Goal: Transaction & Acquisition: Purchase product/service

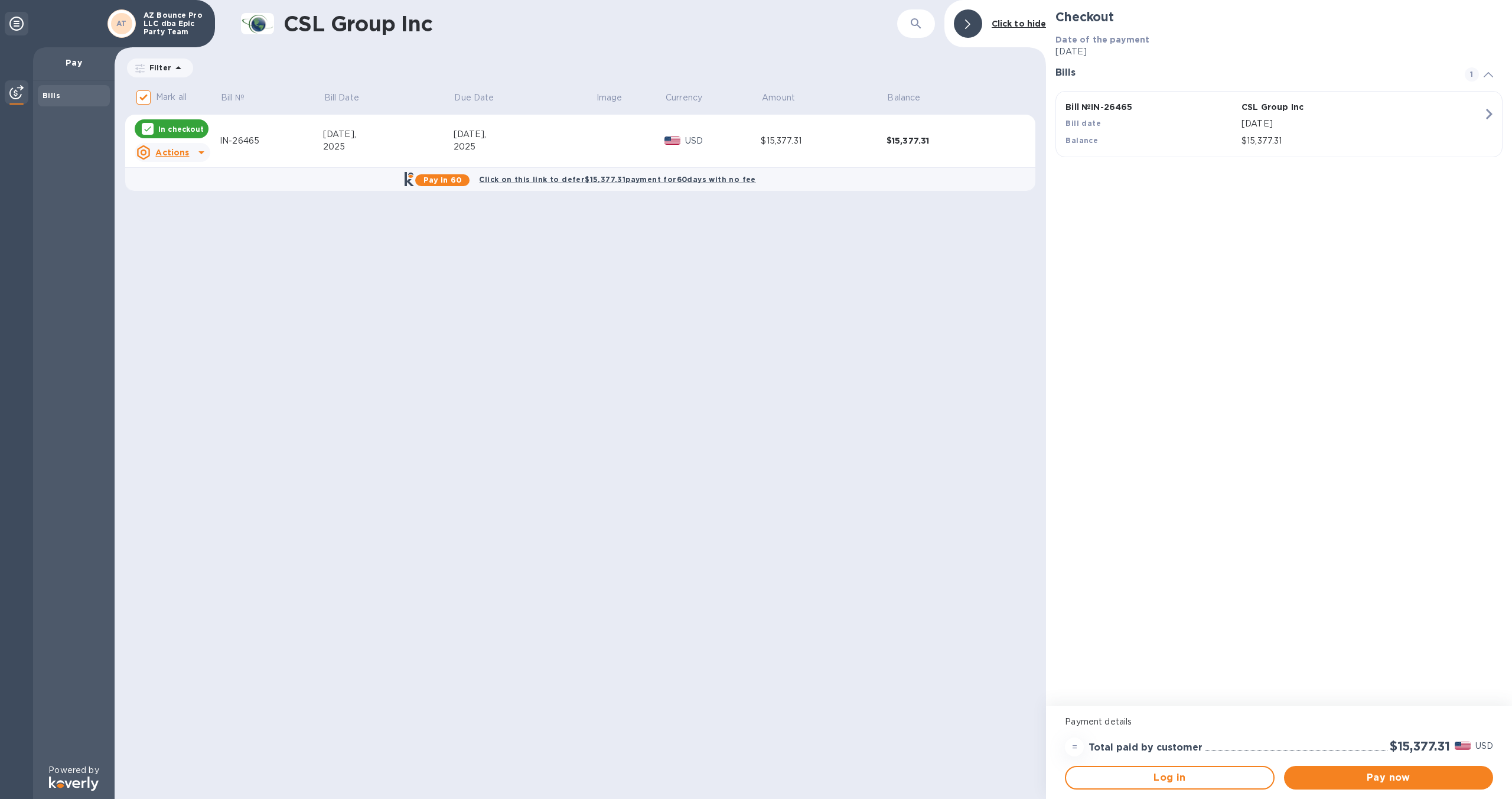
click at [680, 181] on b "Click on this link to defer $15,377.31 payment for 60 days with no fee" at bounding box center [617, 179] width 277 height 9
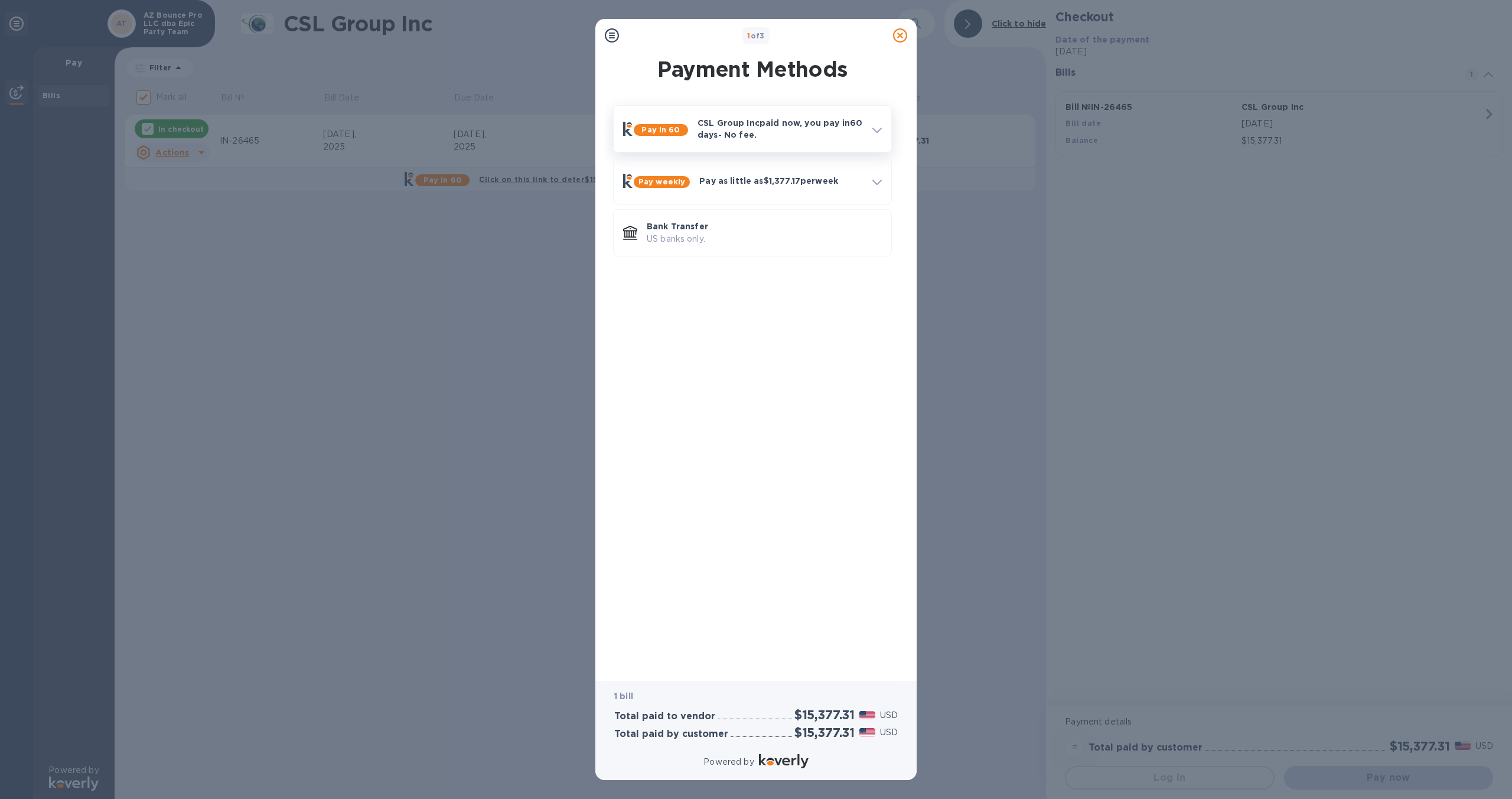
click at [810, 128] on p "CSL Group Inc paid now, you pay [DATE] - No fee." at bounding box center [780, 128] width 165 height 24
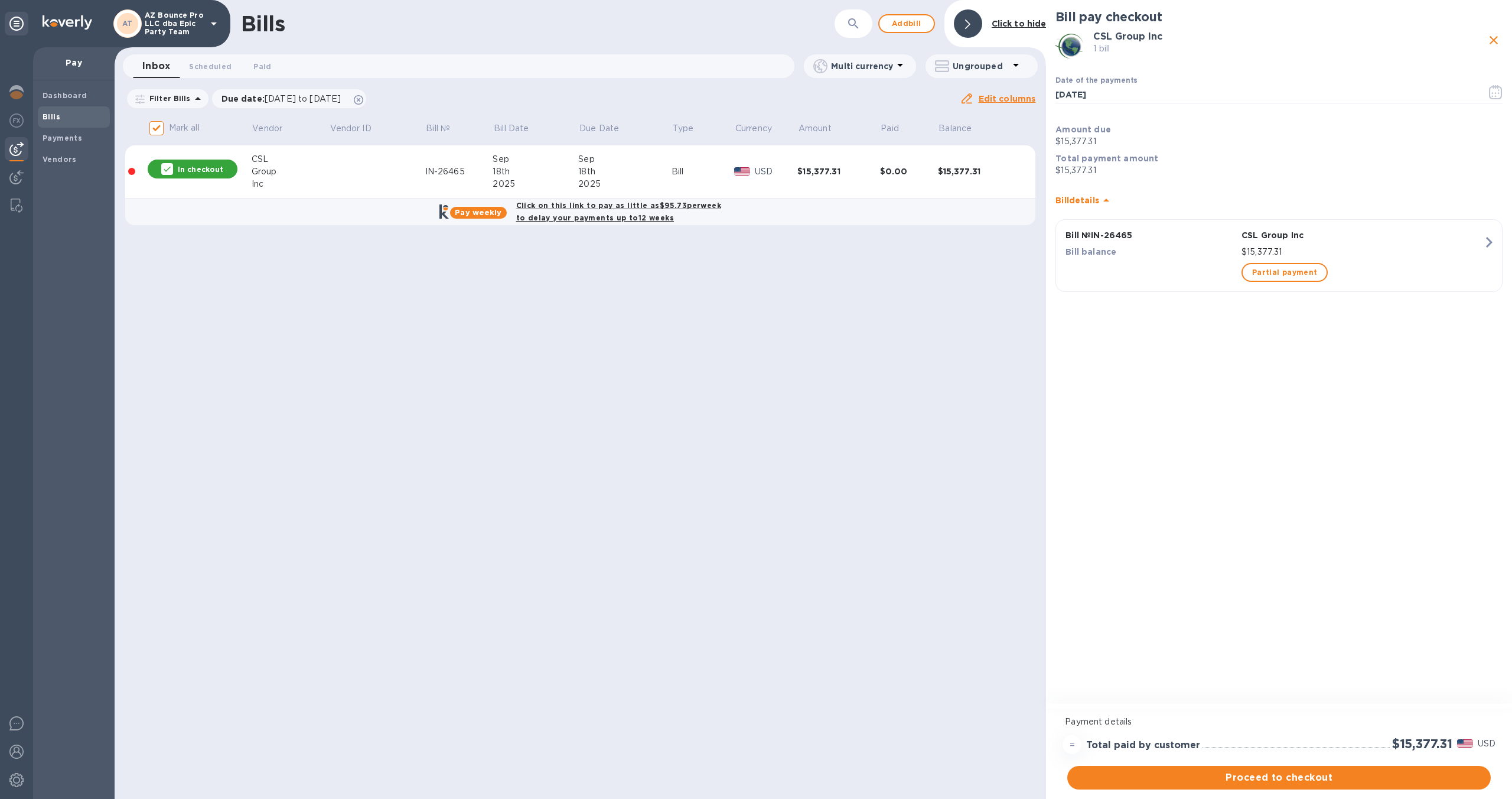
click at [792, 183] on td "USD" at bounding box center [766, 172] width 63 height 53
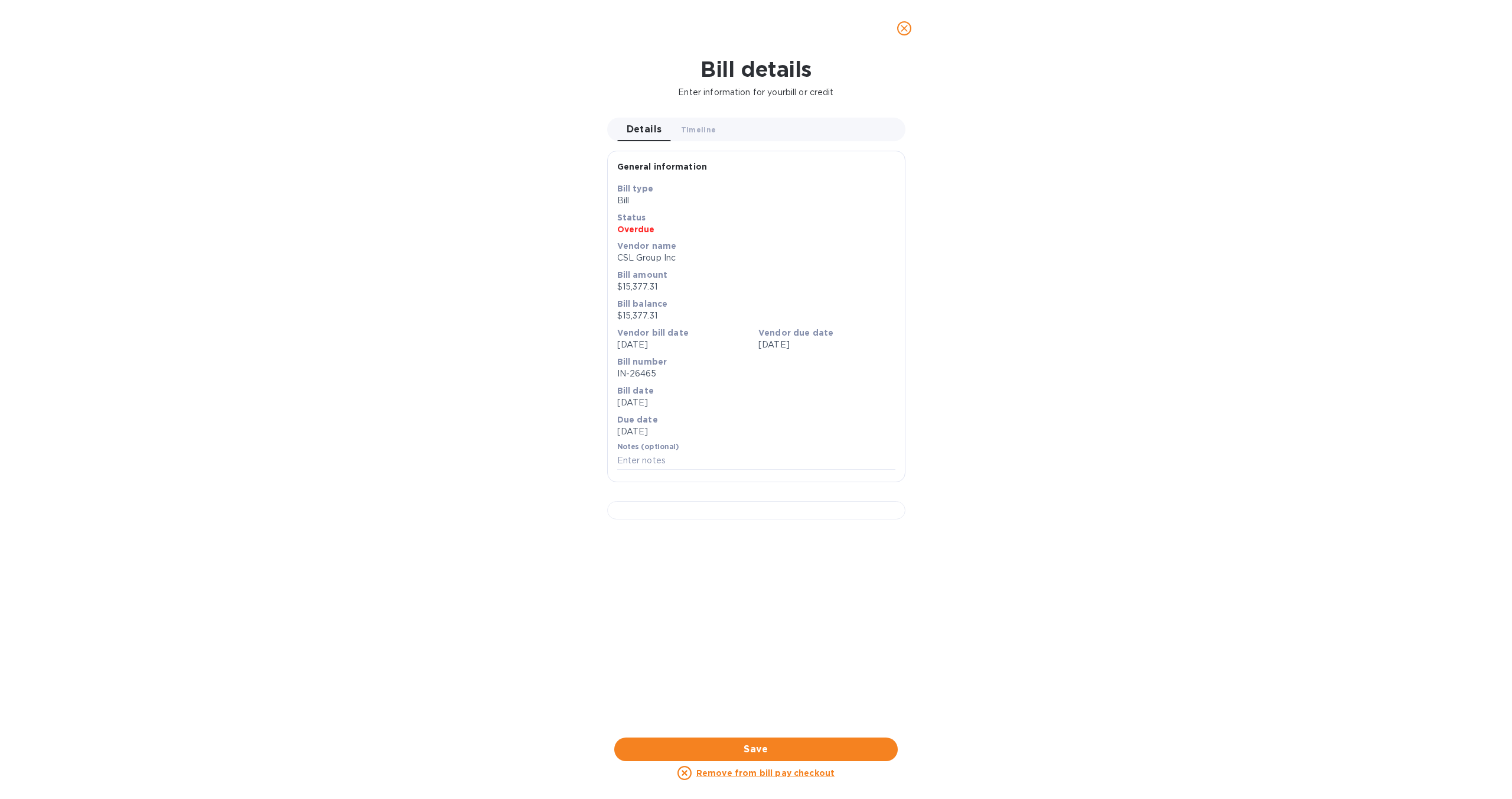
scroll to position [134, 0]
click at [773, 752] on span "Save" at bounding box center [756, 749] width 265 height 14
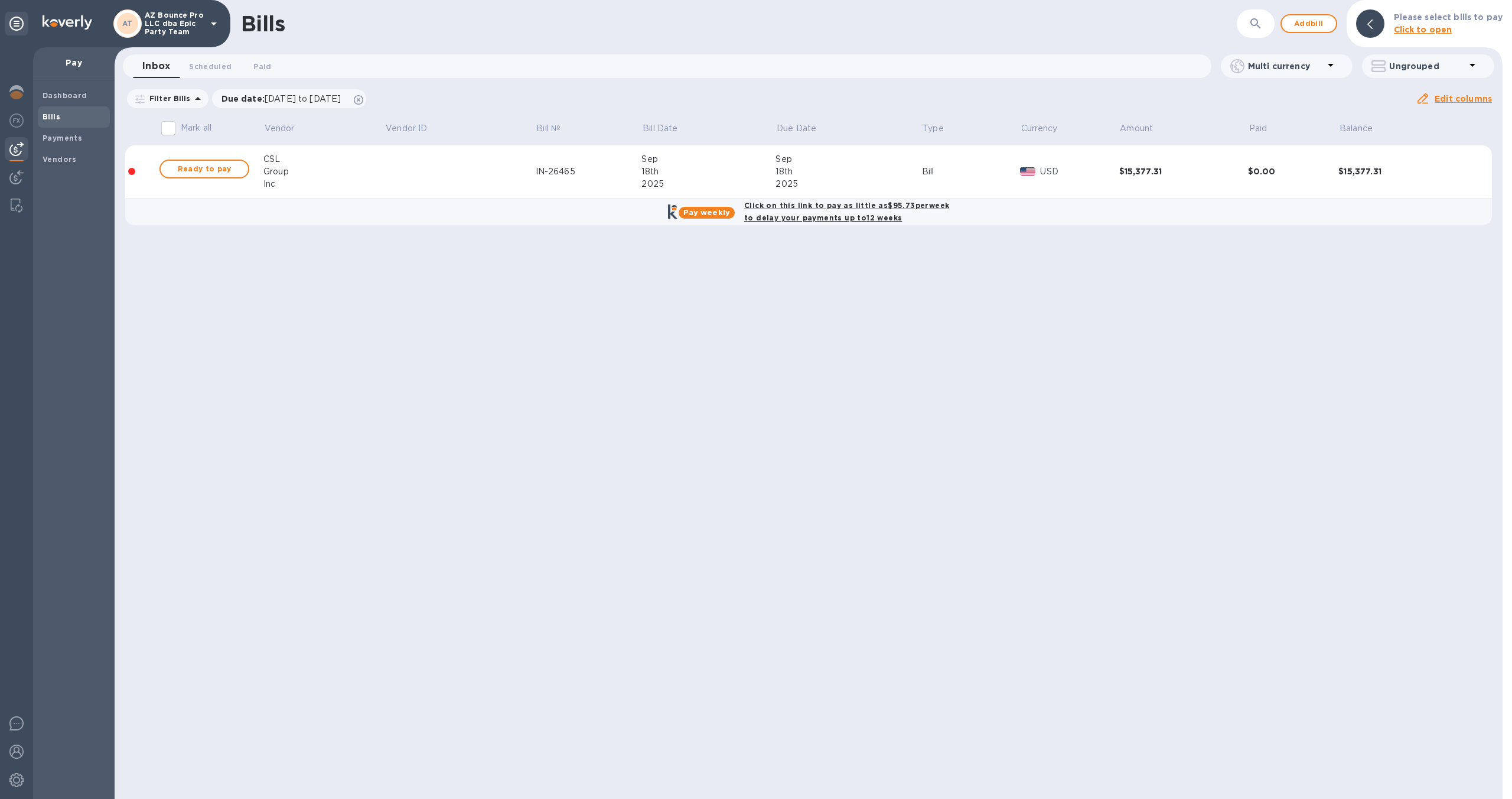
click at [847, 209] on b "Click on this link to pay as little as $95.73 per week to delay your payments u…" at bounding box center [847, 211] width 205 height 21
checkbox input "true"
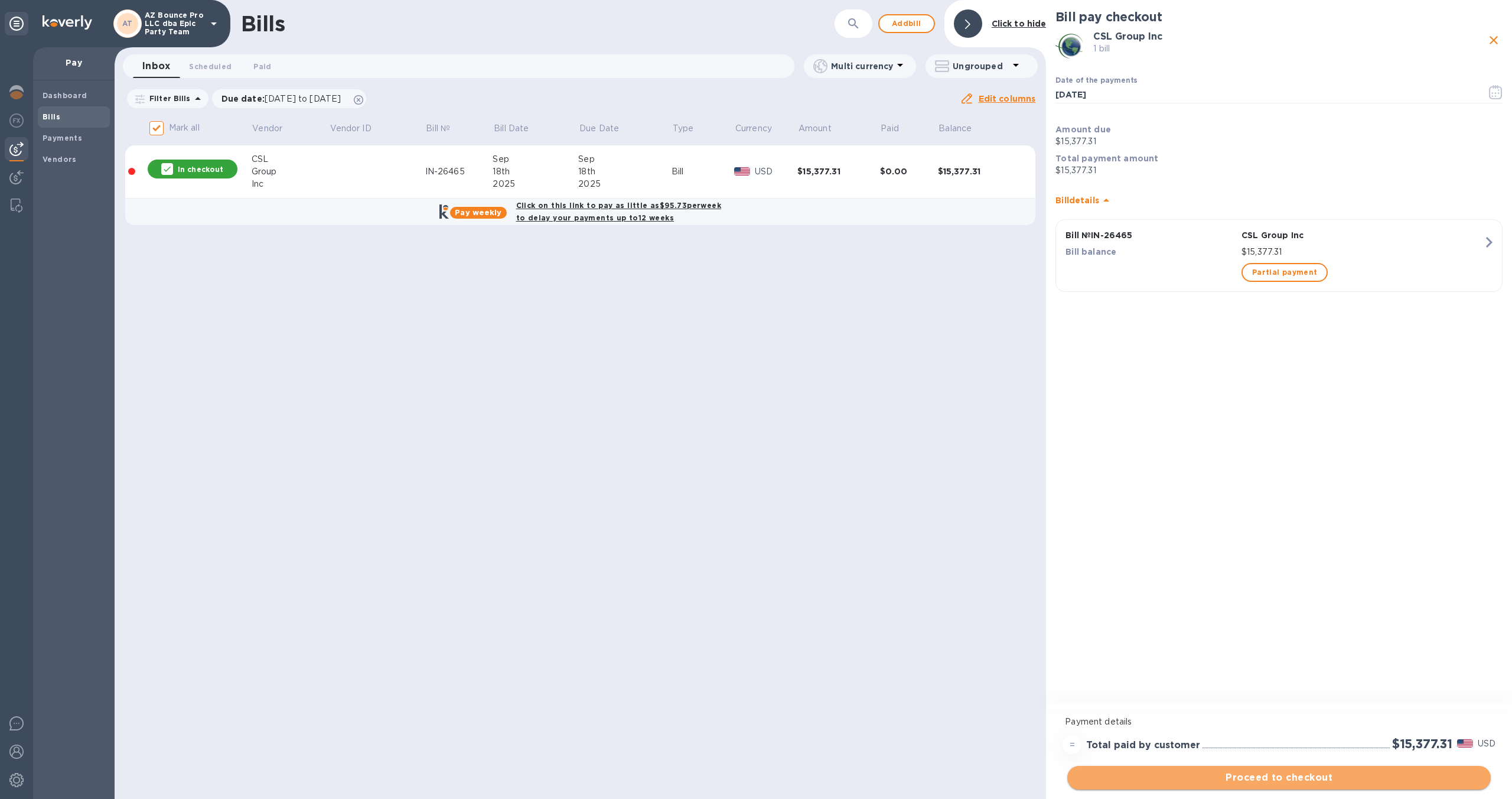
click at [1275, 785] on button "Proceed to checkout" at bounding box center [1279, 777] width 423 height 24
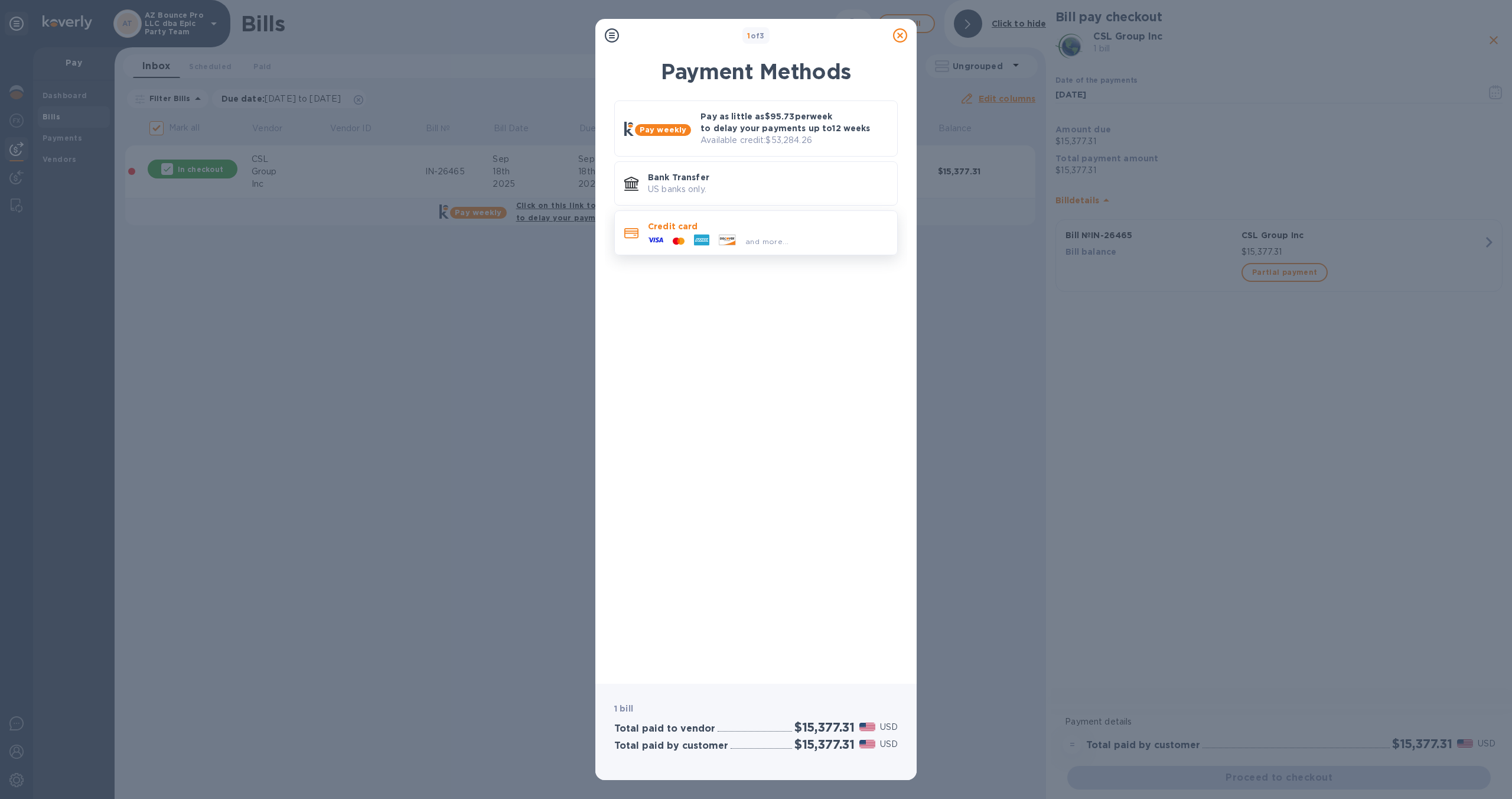
click at [796, 245] on div "and more..." at bounding box center [768, 238] width 240 height 13
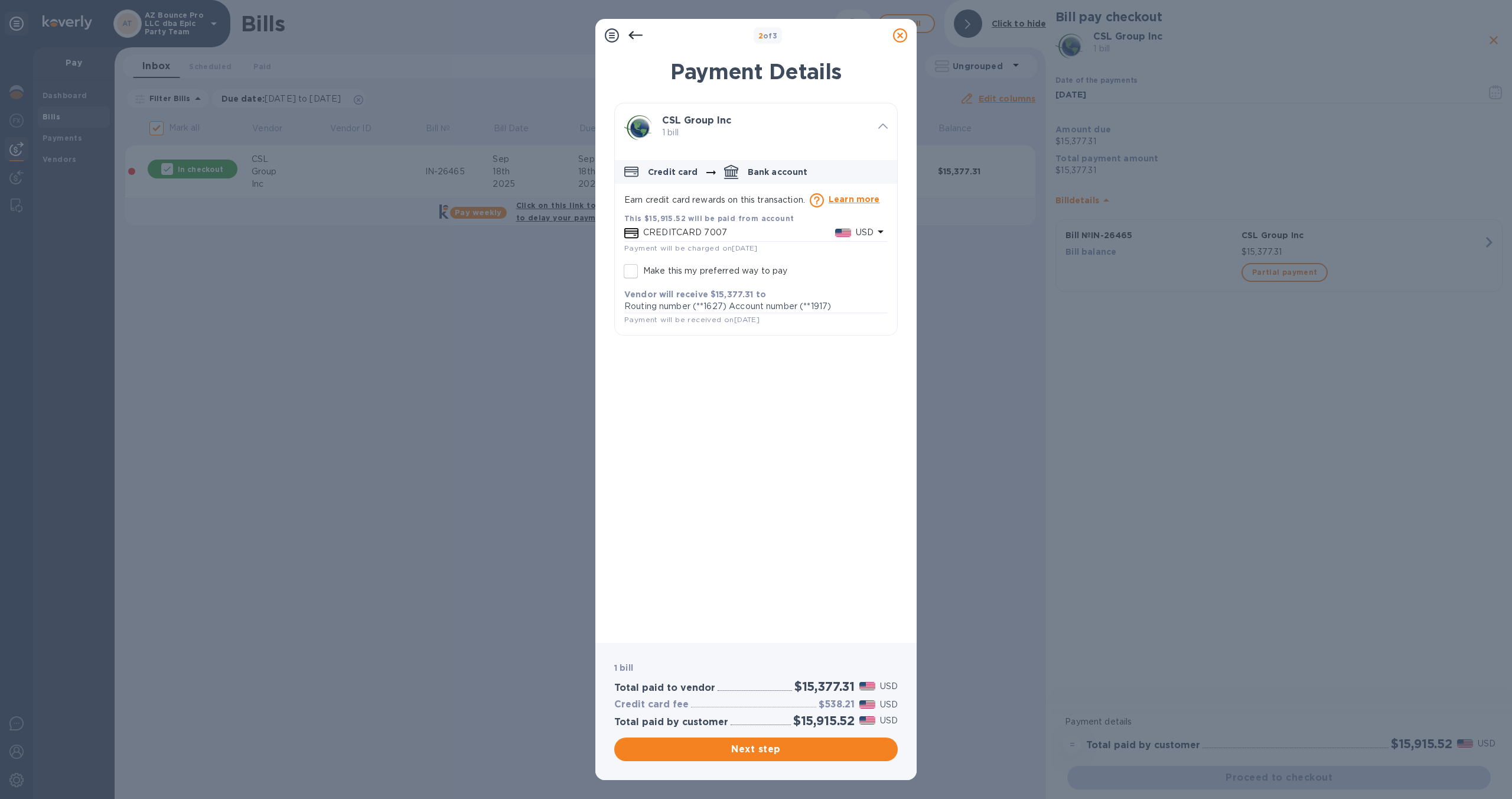
click at [634, 40] on icon at bounding box center [636, 35] width 14 height 14
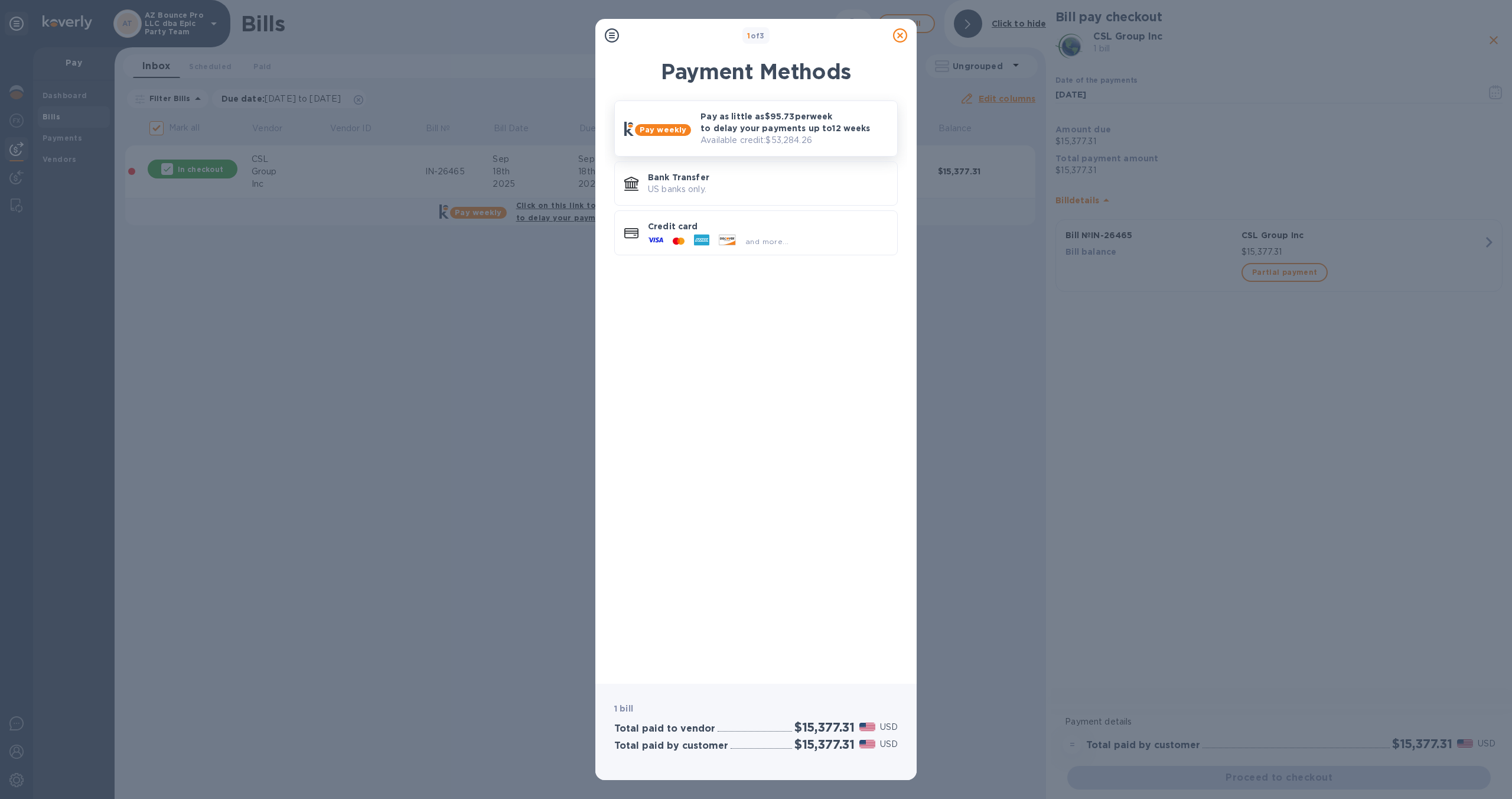
click at [771, 138] on p "Available credit: $53,284.26" at bounding box center [794, 140] width 187 height 12
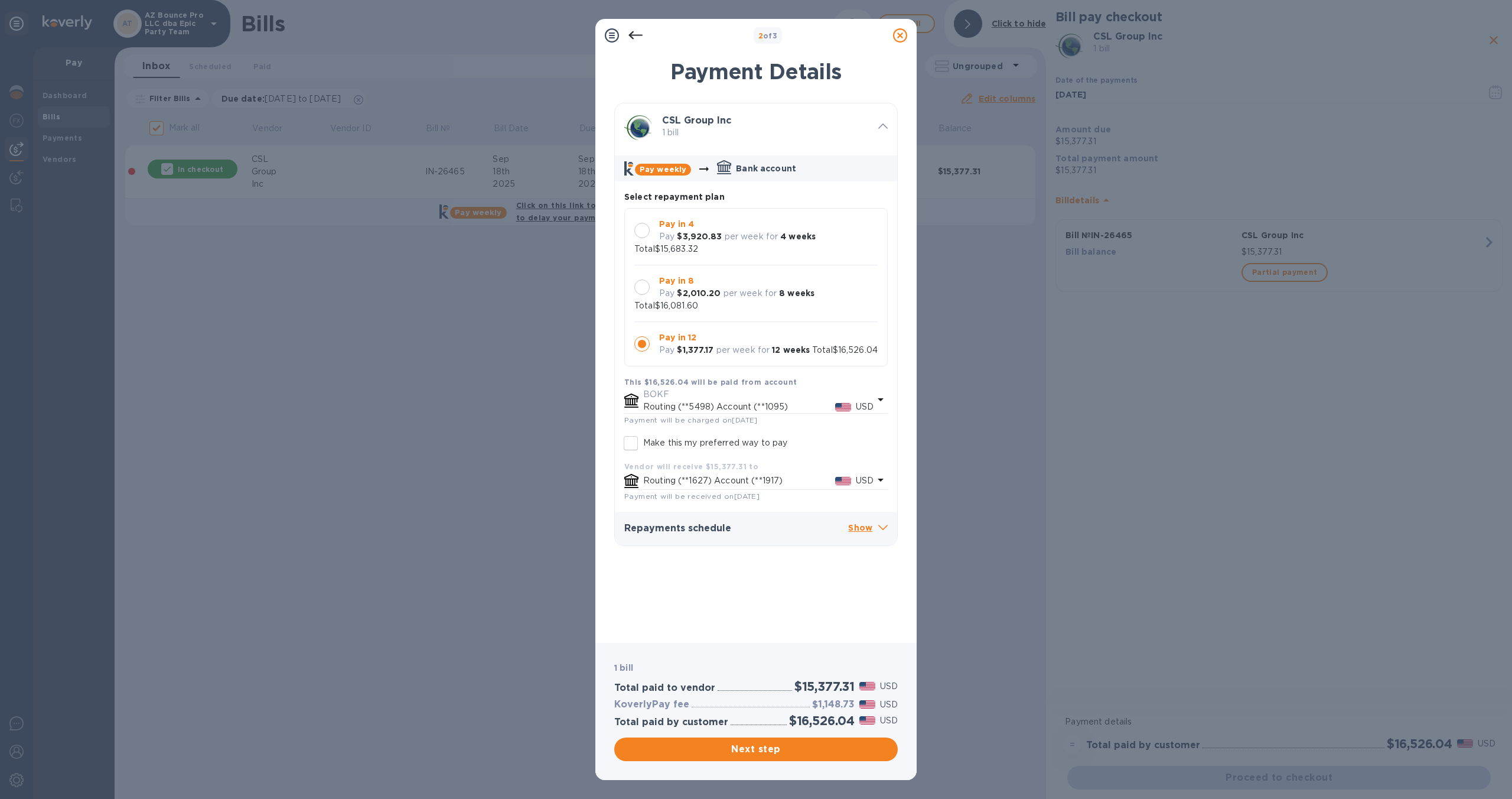
click at [644, 36] on div at bounding box center [636, 35] width 24 height 24
click at [638, 36] on icon at bounding box center [636, 35] width 14 height 14
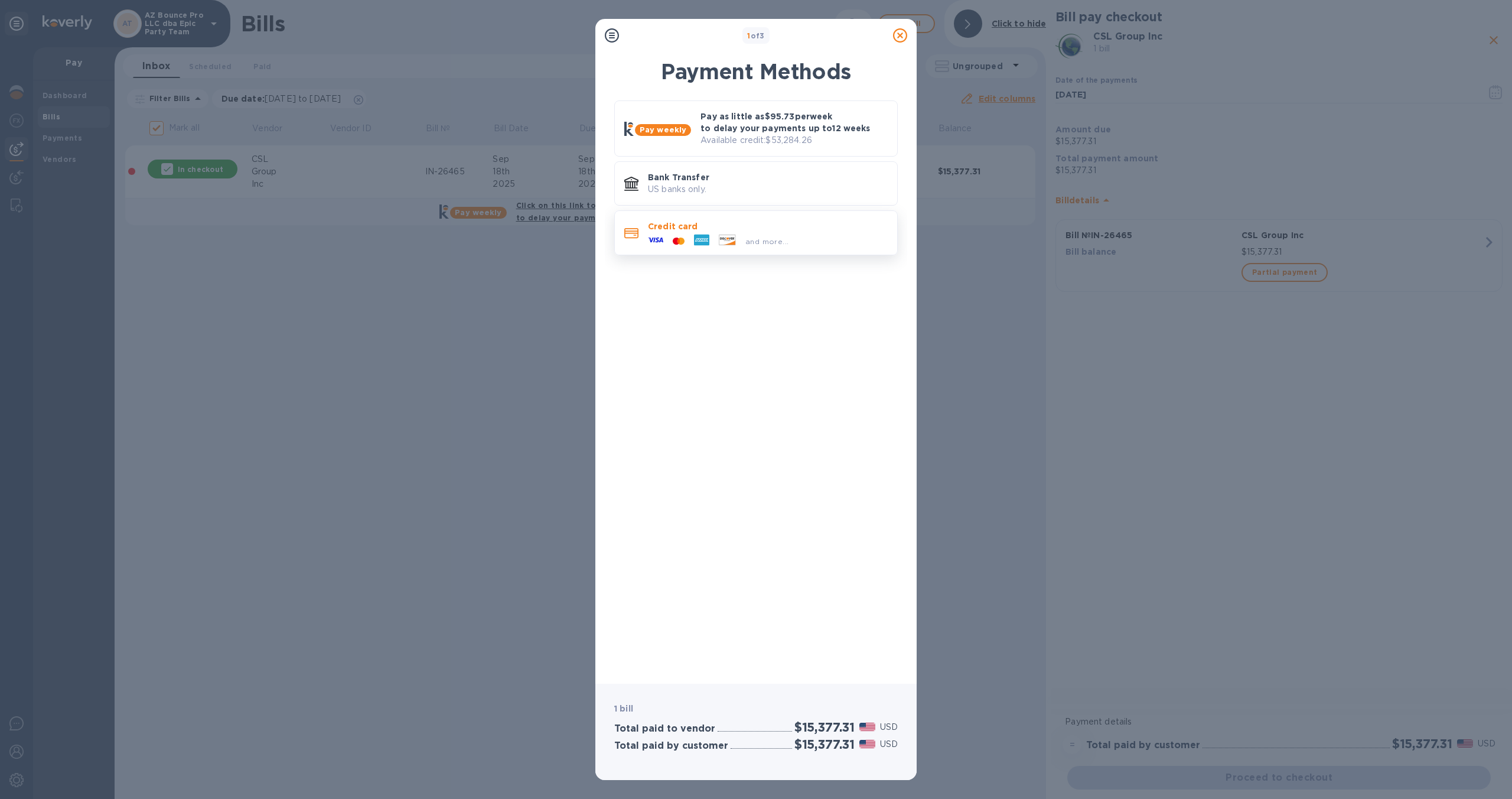
click at [768, 238] on span "and more..." at bounding box center [767, 242] width 43 height 9
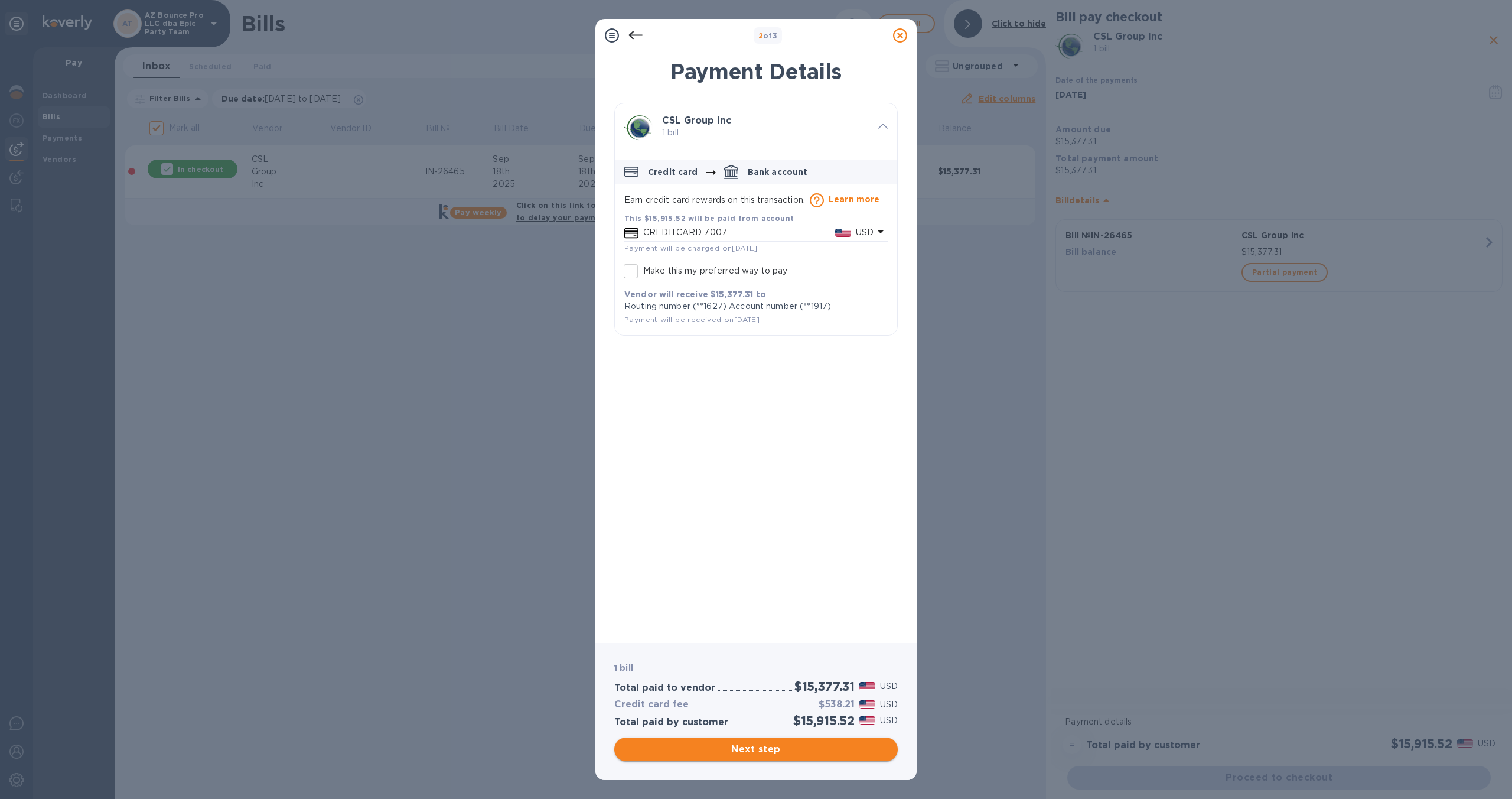
click at [816, 749] on span "Next step" at bounding box center [756, 749] width 265 height 14
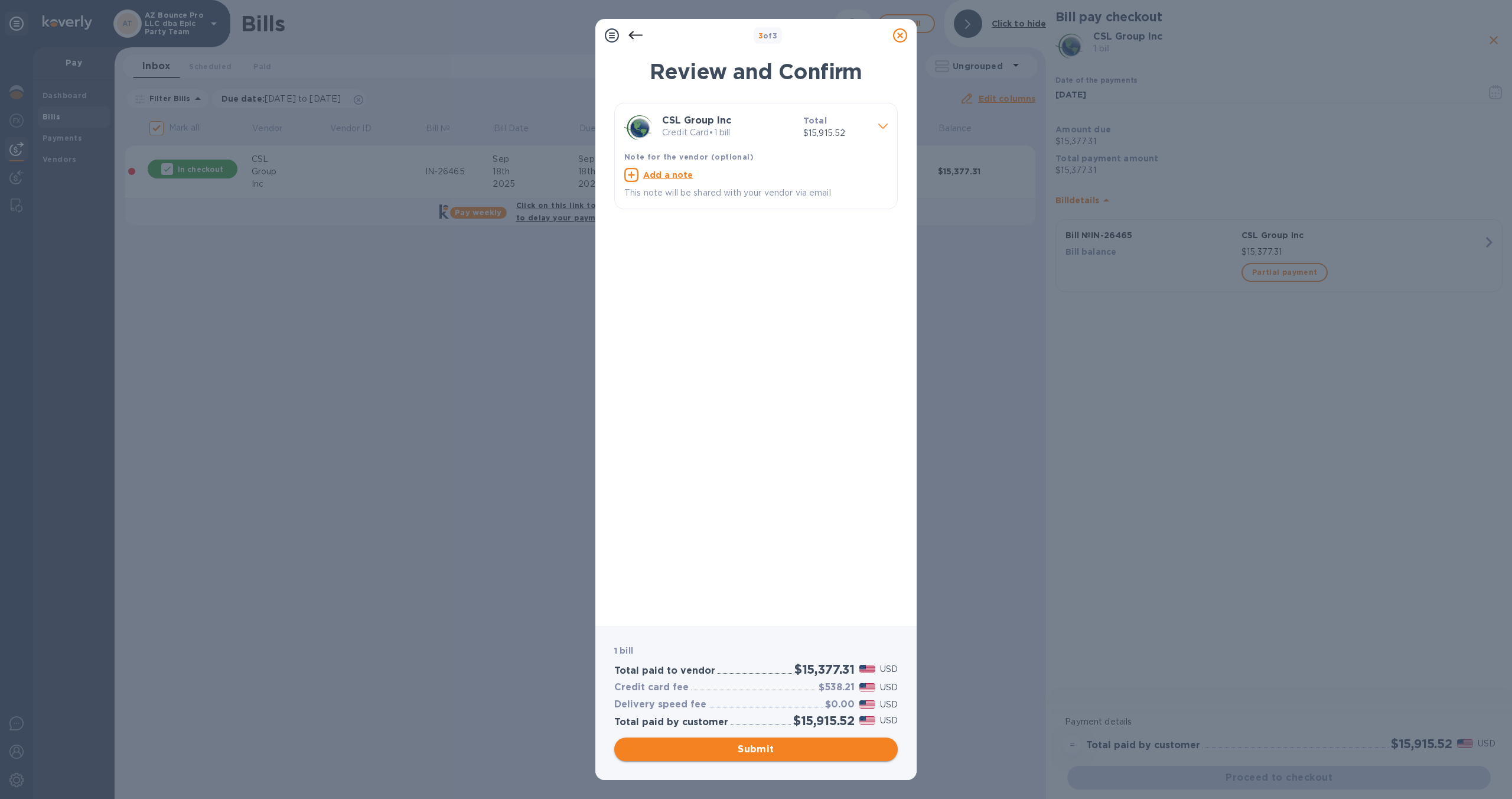
click at [780, 751] on span "Submit" at bounding box center [756, 749] width 265 height 14
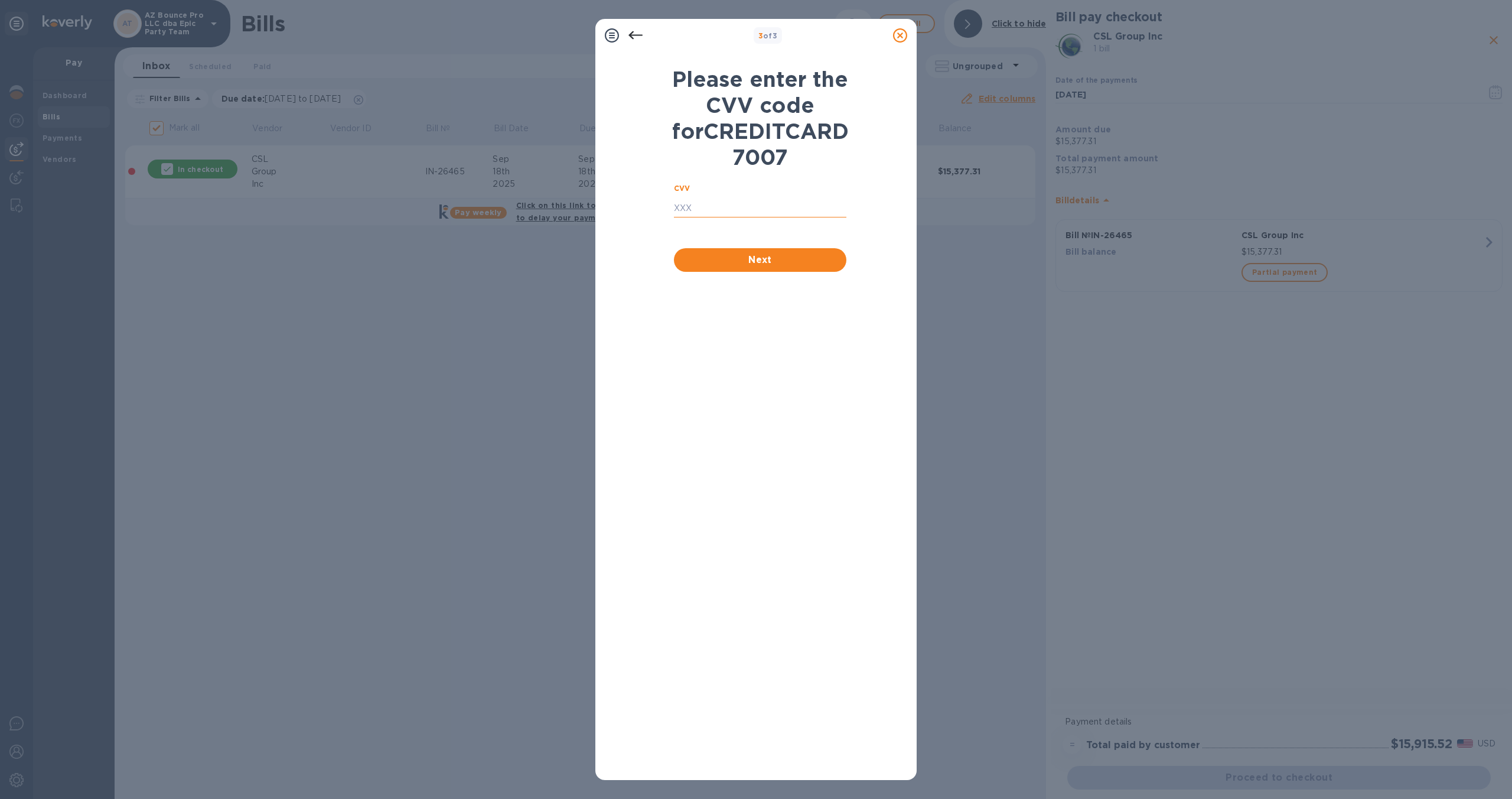
click at [744, 217] on input "text" at bounding box center [760, 209] width 173 height 18
type input "7333"
click at [779, 267] on span "Next" at bounding box center [760, 260] width 154 height 14
